Goal: Transaction & Acquisition: Download file/media

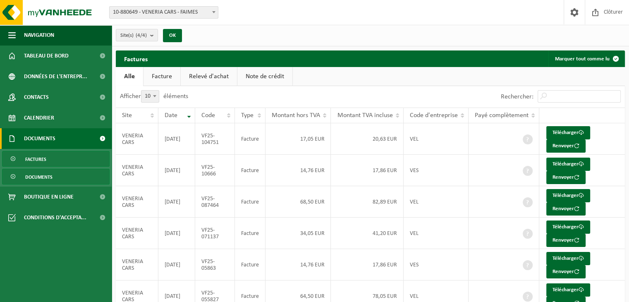
click at [35, 176] on span "Documents" at bounding box center [38, 177] width 27 height 16
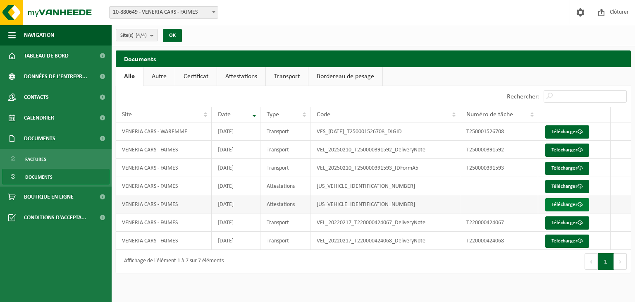
click at [559, 204] on link "Télécharger" at bounding box center [567, 204] width 44 height 13
click at [570, 186] on link "Télécharger" at bounding box center [567, 186] width 44 height 13
click at [554, 240] on link "Télécharger" at bounding box center [567, 240] width 44 height 13
click at [578, 220] on span at bounding box center [580, 222] width 5 height 5
click at [571, 222] on link "Télécharger" at bounding box center [567, 222] width 44 height 13
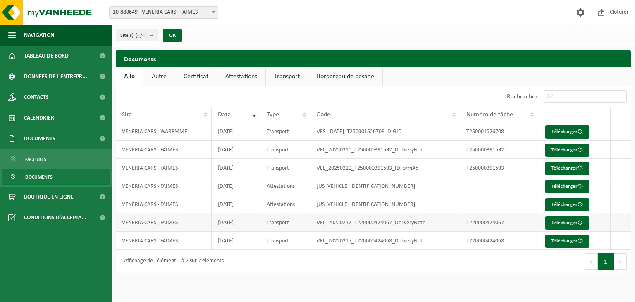
click at [623, 222] on td at bounding box center [621, 222] width 20 height 18
click at [565, 239] on link "Télécharger" at bounding box center [567, 240] width 44 height 13
click at [565, 165] on link "Télécharger" at bounding box center [567, 168] width 44 height 13
click at [566, 149] on link "Télécharger" at bounding box center [567, 149] width 44 height 13
click at [573, 164] on link "Télécharger" at bounding box center [567, 168] width 44 height 13
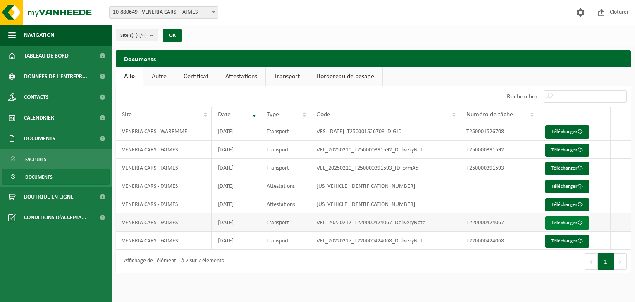
click at [562, 220] on link "Télécharger" at bounding box center [567, 222] width 44 height 13
click at [582, 239] on span at bounding box center [580, 240] width 5 height 5
click at [312, 13] on div "Site: 10-880649 - VENERIA CARS - FAIMES 10-984545 - VENERIA CARS - FAIMES 10-94…" at bounding box center [317, 12] width 635 height 25
click at [564, 186] on link "Télécharger" at bounding box center [567, 186] width 44 height 13
